Goal: Information Seeking & Learning: Learn about a topic

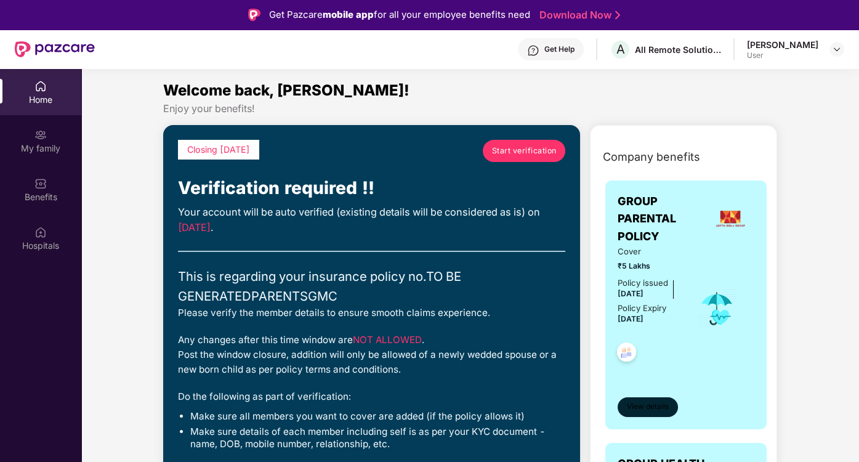
click at [657, 406] on span "View details" at bounding box center [648, 407] width 42 height 12
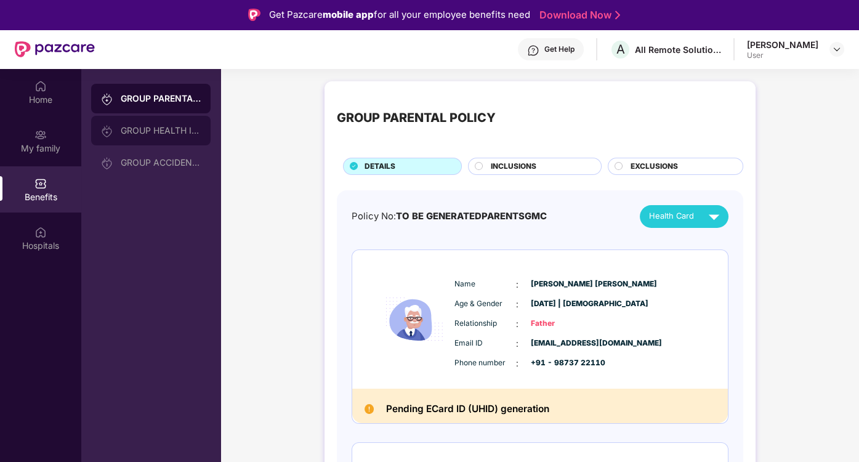
click at [165, 129] on div "GROUP HEALTH INSURANCE" at bounding box center [161, 131] width 80 height 10
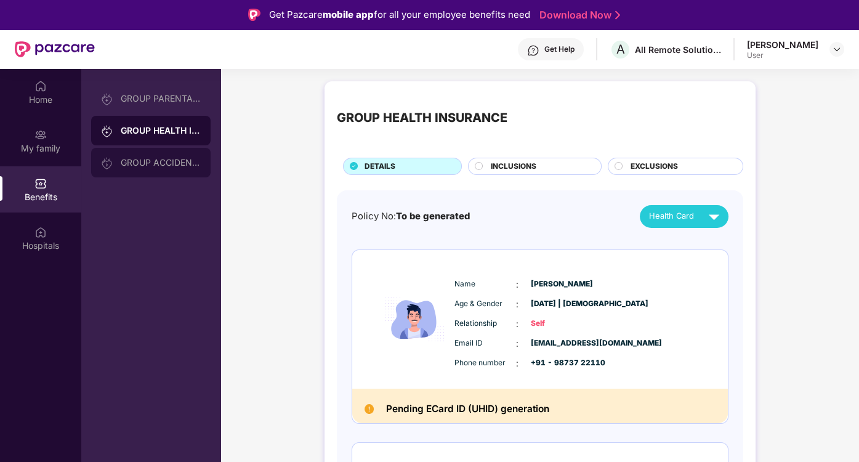
click at [176, 167] on div "GROUP ACCIDENTAL INSURANCE" at bounding box center [150, 163] width 119 height 30
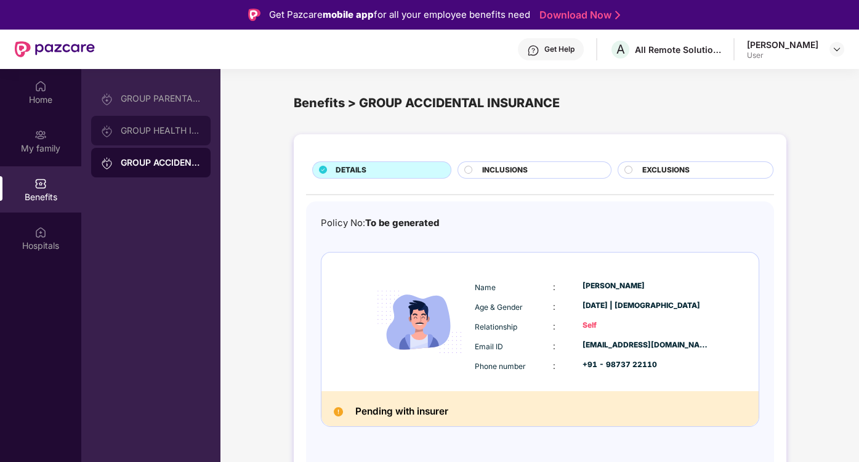
click at [164, 130] on div "GROUP HEALTH INSURANCE" at bounding box center [161, 131] width 80 height 10
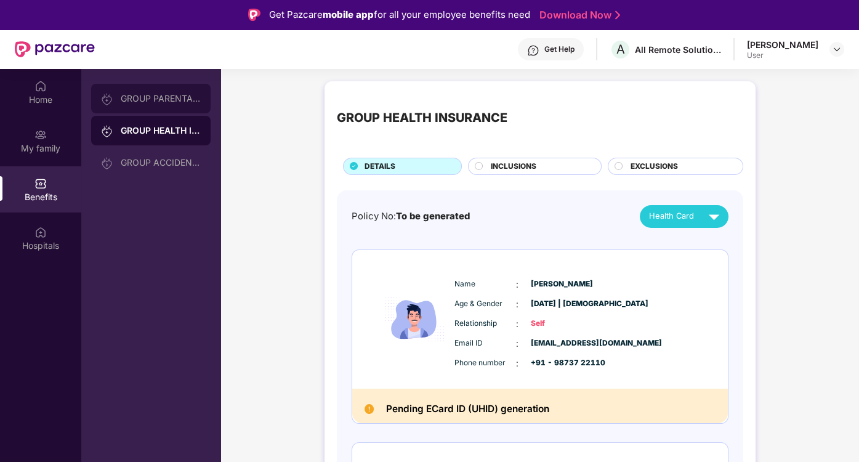
click at [154, 100] on div "GROUP PARENTAL POLICY" at bounding box center [161, 99] width 80 height 10
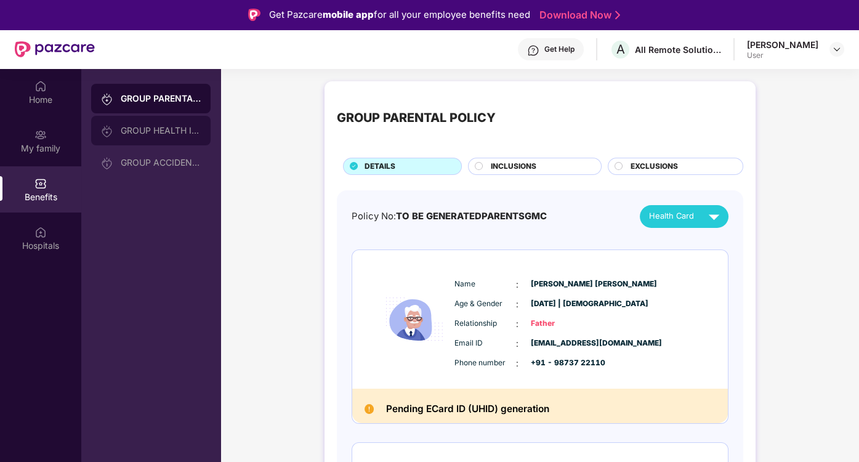
click at [145, 121] on div "GROUP HEALTH INSURANCE" at bounding box center [150, 131] width 119 height 30
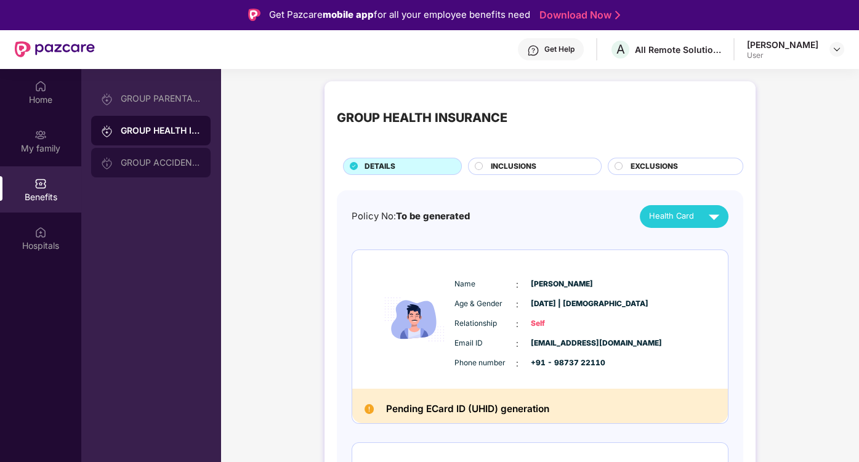
click at [153, 167] on div "GROUP ACCIDENTAL INSURANCE" at bounding box center [150, 163] width 119 height 30
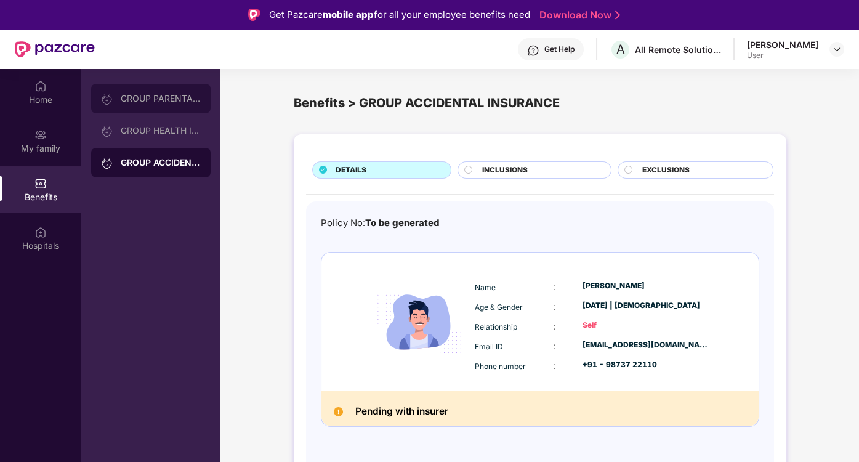
click at [157, 102] on div "GROUP PARENTAL POLICY" at bounding box center [161, 99] width 80 height 10
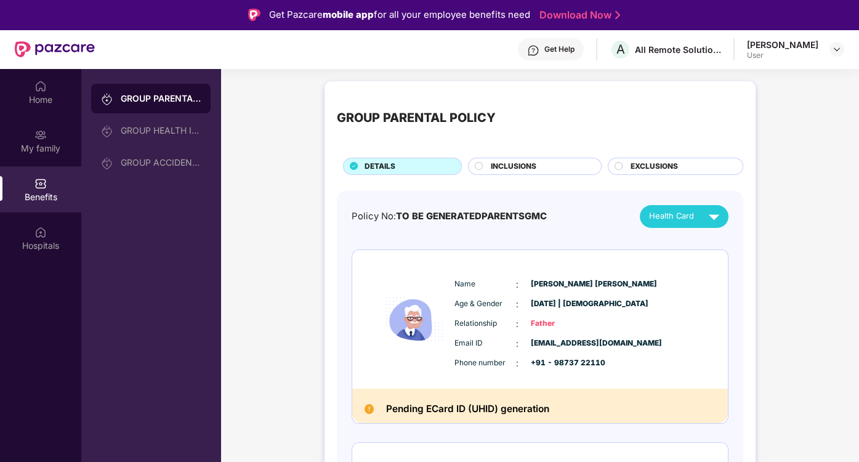
click at [713, 222] on img at bounding box center [714, 217] width 22 height 22
click at [717, 222] on img at bounding box center [714, 217] width 22 height 22
click at [686, 241] on div "[PERSON_NAME] [PERSON_NAME]" at bounding box center [721, 245] width 153 height 14
click at [175, 133] on div "GROUP HEALTH INSURANCE" at bounding box center [161, 131] width 80 height 10
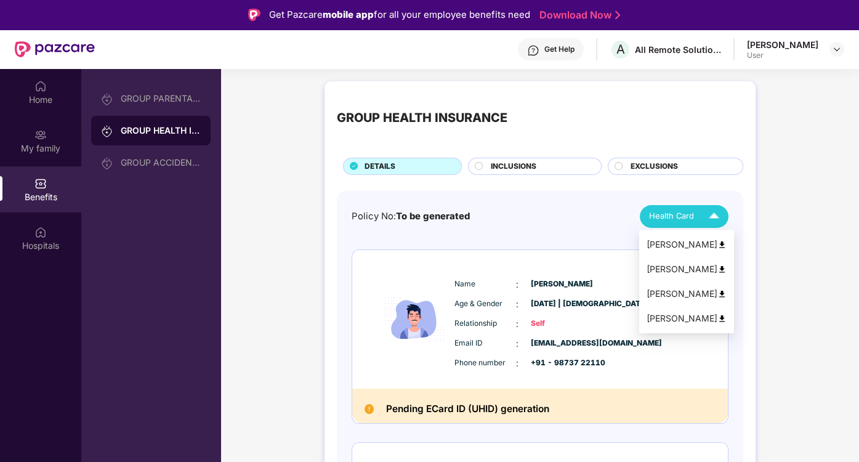
click at [695, 245] on div "[PERSON_NAME]" at bounding box center [686, 245] width 80 height 14
